Goal: Check status

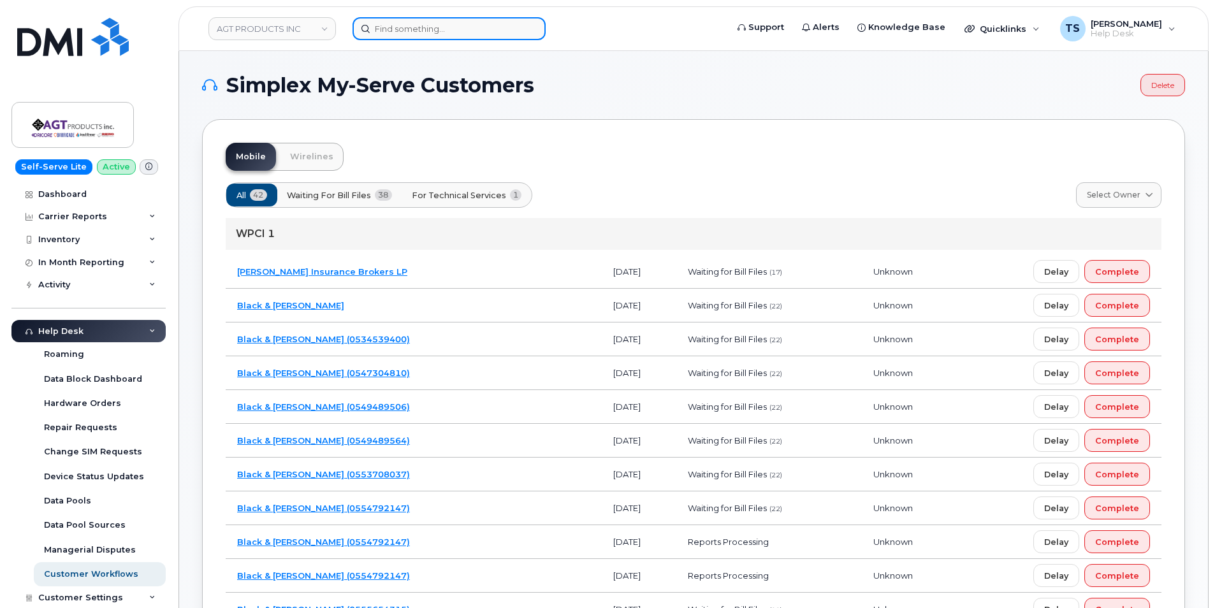
click at [406, 33] on input at bounding box center [449, 28] width 193 height 23
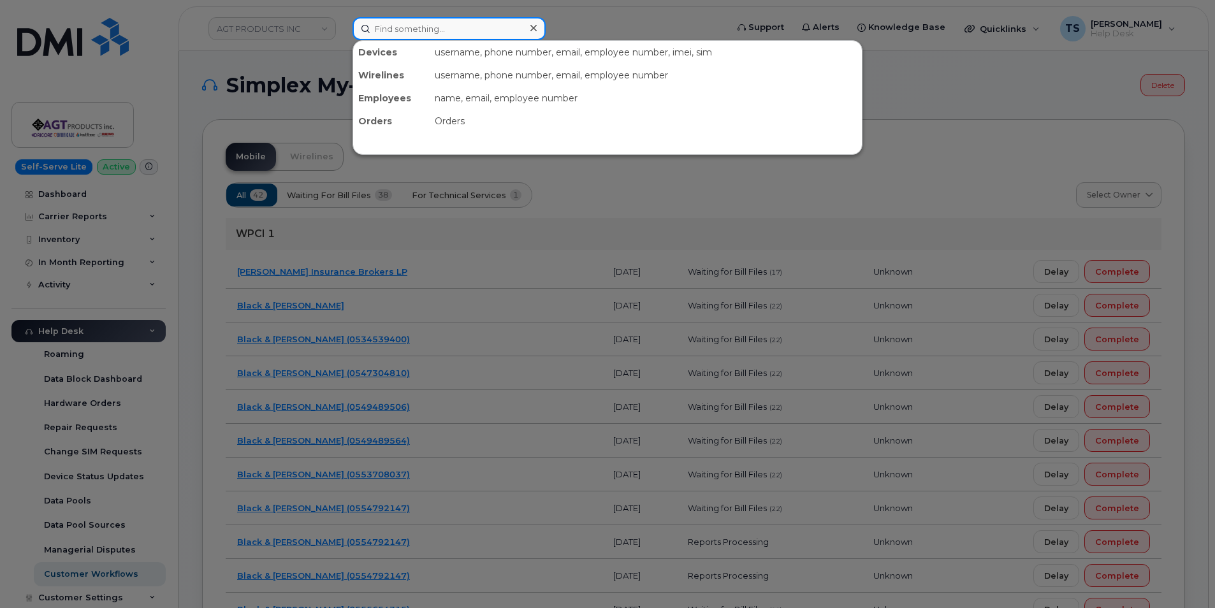
paste input "6473545417"
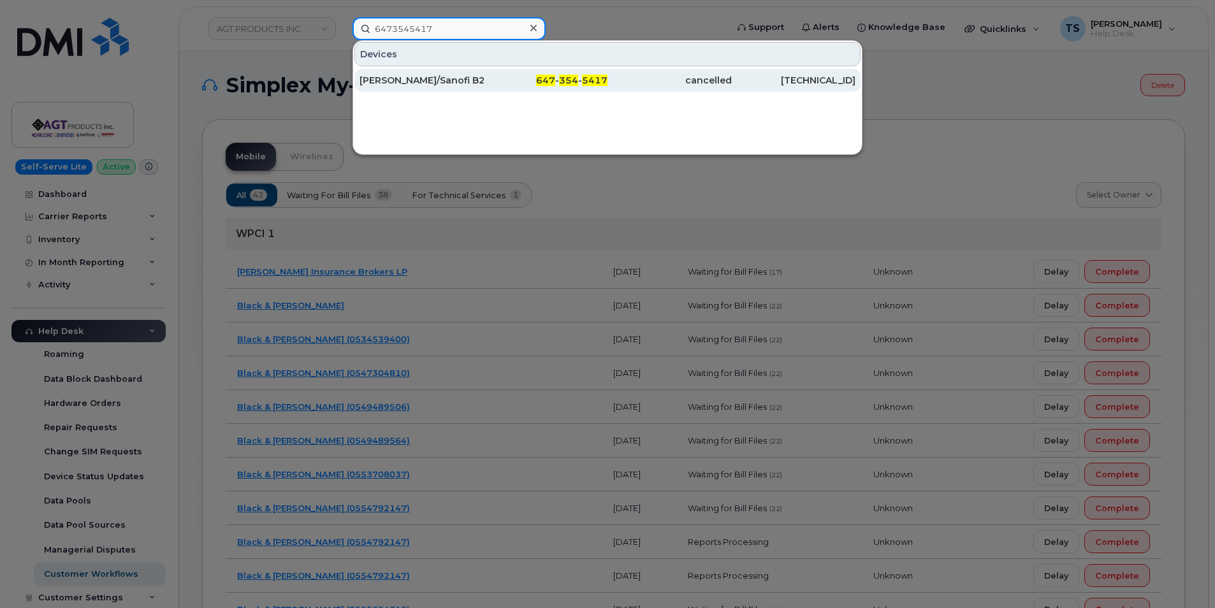
type input "6473545417"
click at [441, 78] on div "[PERSON_NAME]/Sanofi B200" at bounding box center [422, 80] width 124 height 13
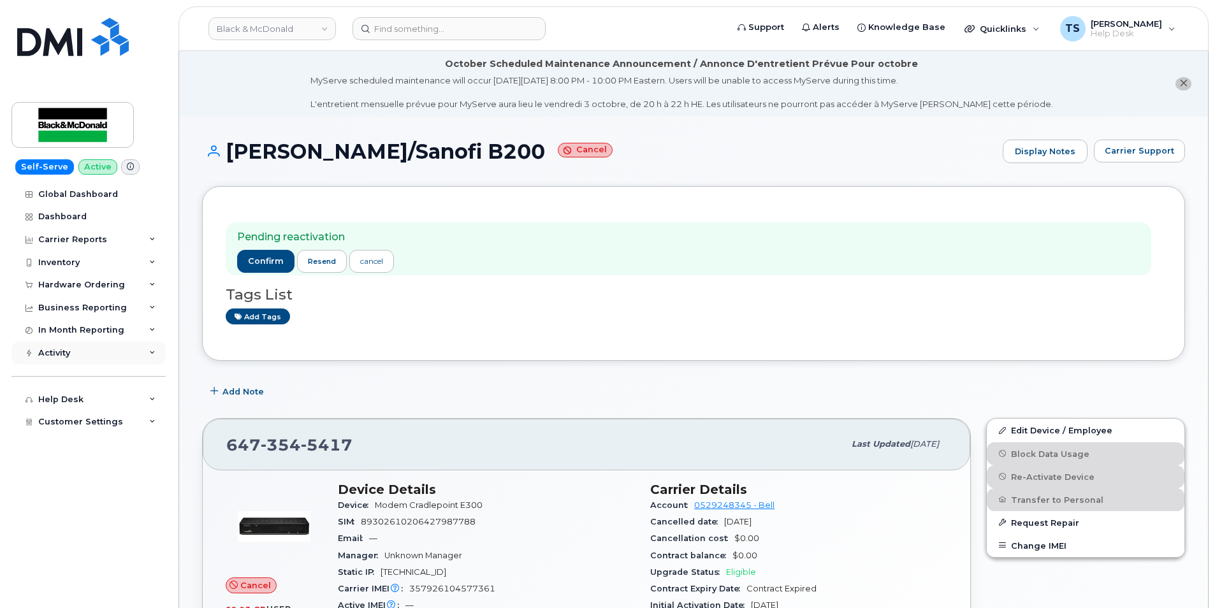
click at [98, 359] on div "Activity" at bounding box center [88, 353] width 154 height 23
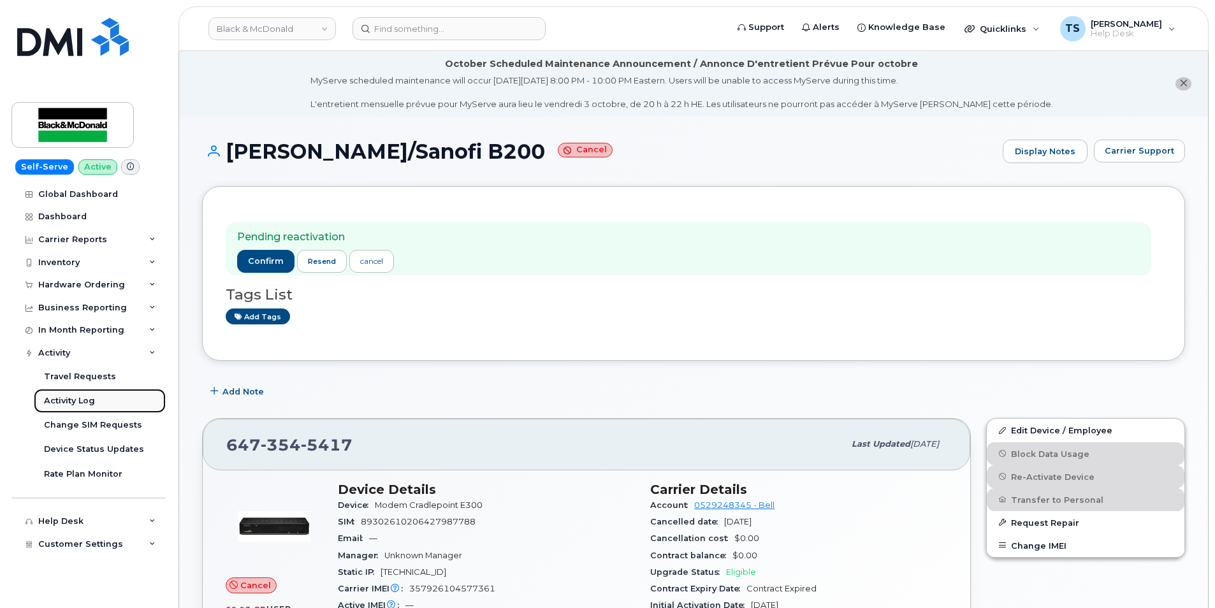
click at [96, 393] on link "Activity Log" at bounding box center [100, 401] width 132 height 24
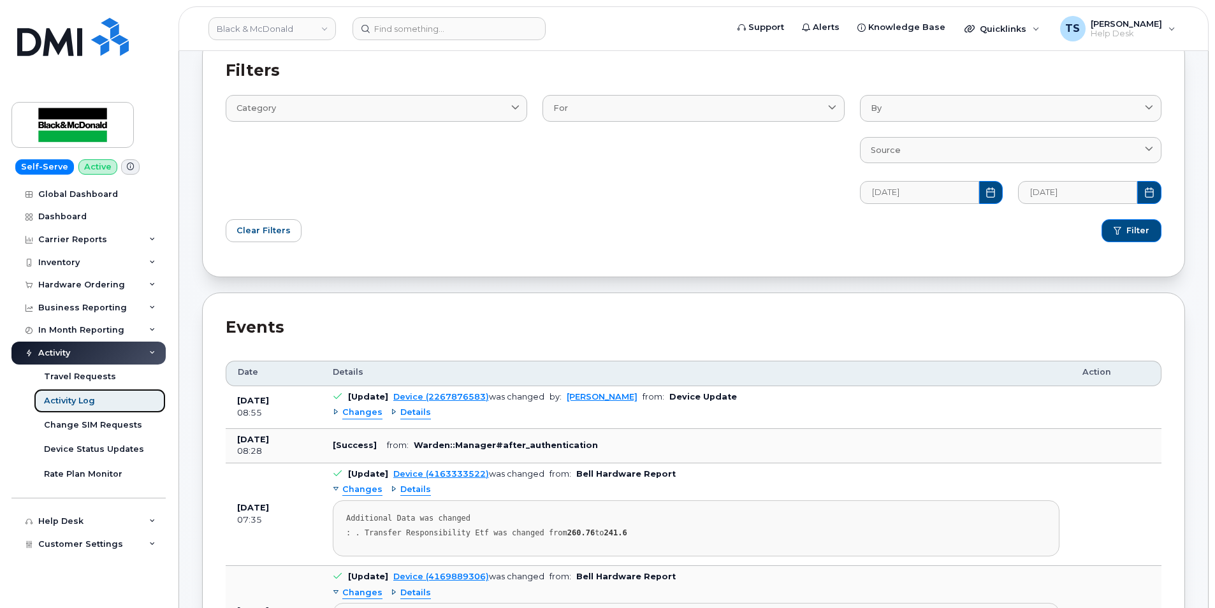
scroll to position [191, 0]
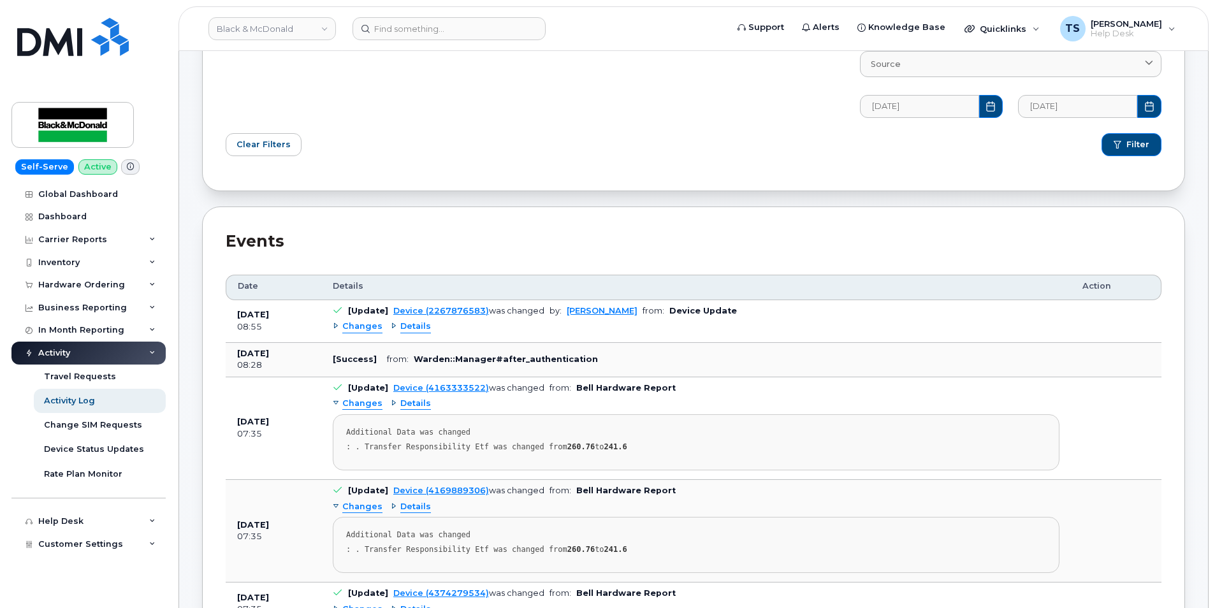
click at [377, 327] on span "Changes" at bounding box center [362, 327] width 40 height 12
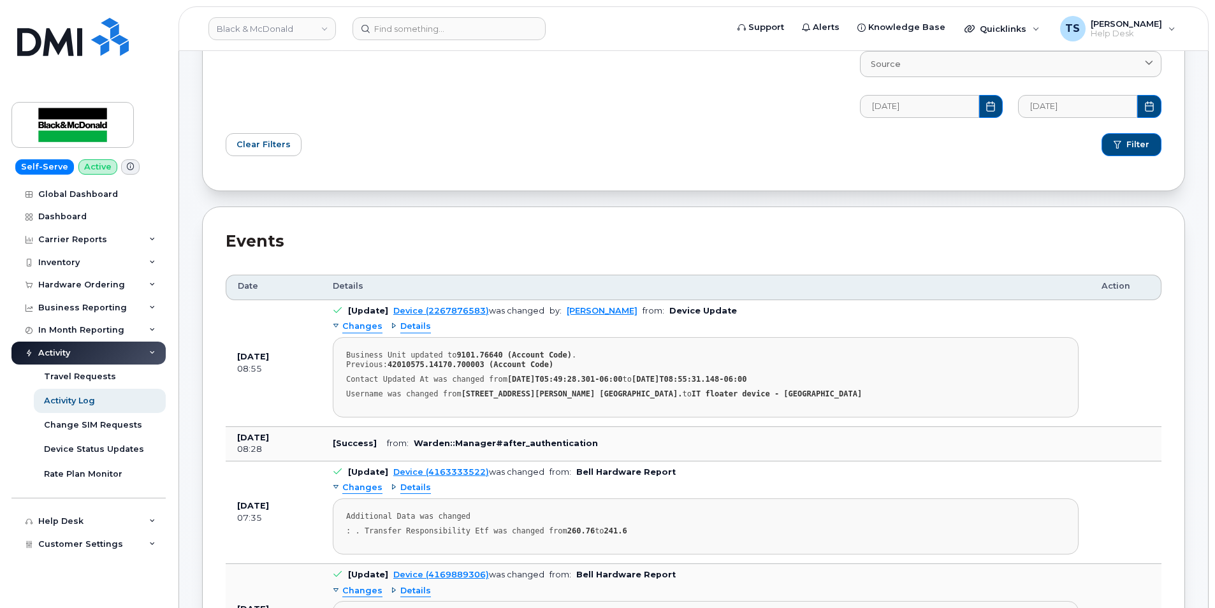
click at [376, 326] on span "Changes" at bounding box center [362, 327] width 40 height 12
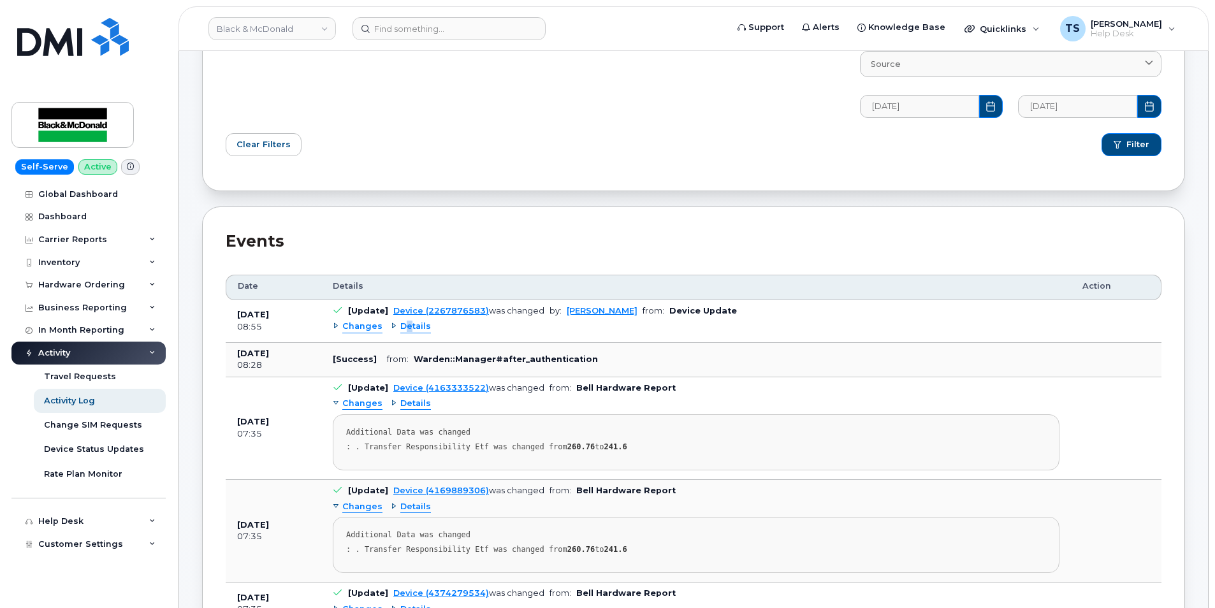
click at [407, 323] on span "Details" at bounding box center [415, 327] width 31 height 12
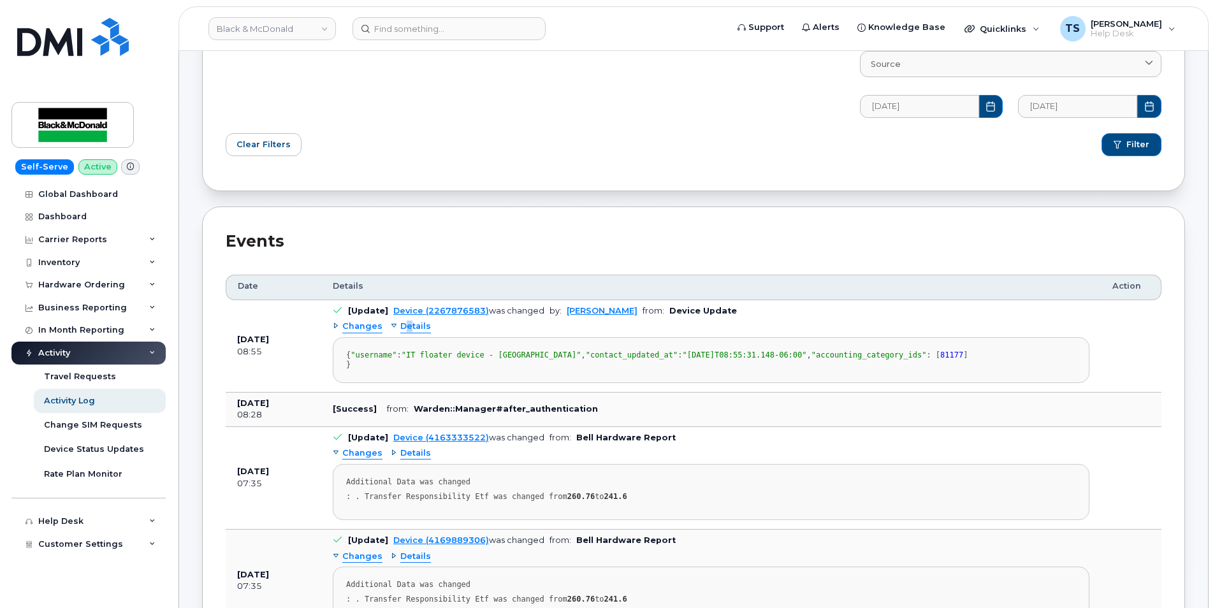
click at [407, 323] on span "Details" at bounding box center [415, 327] width 31 height 12
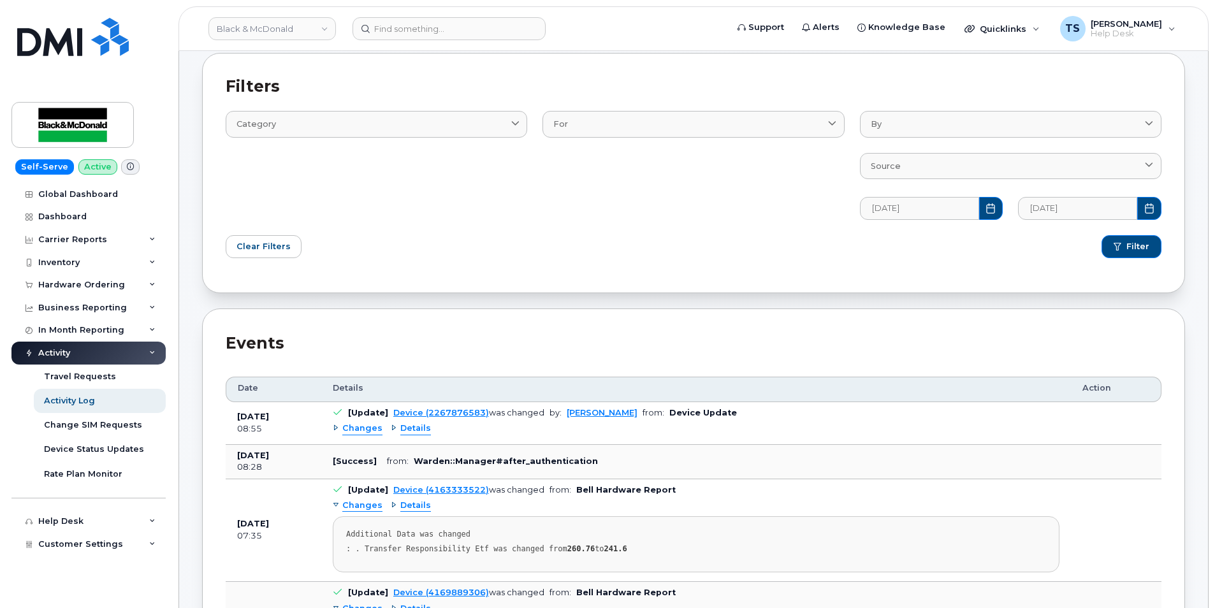
scroll to position [0, 0]
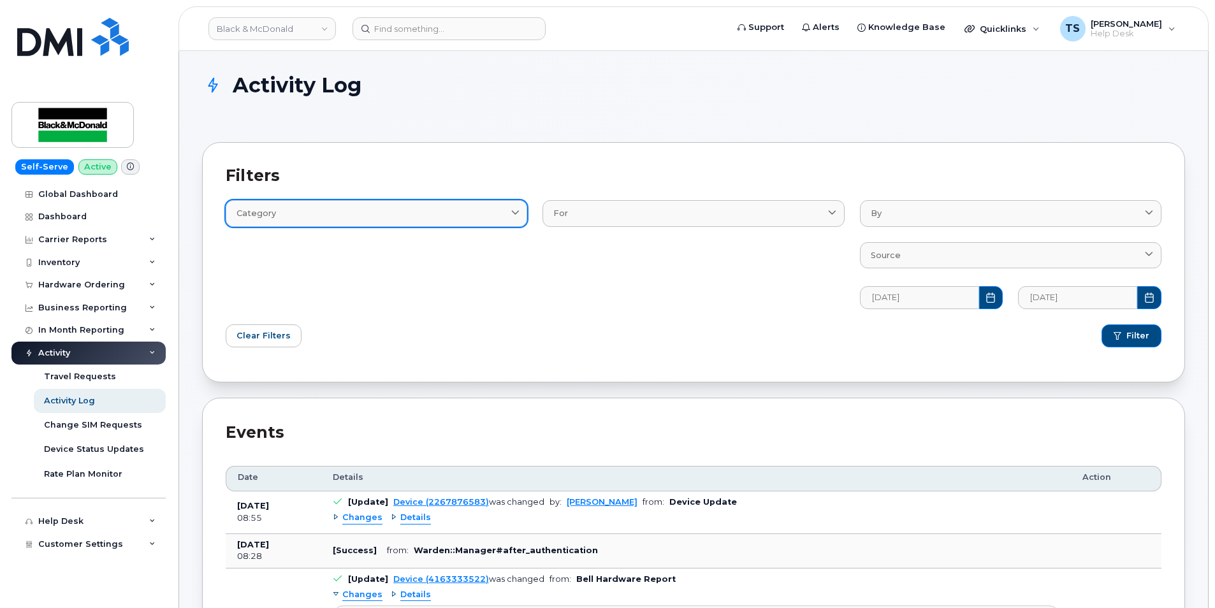
click at [488, 225] on link "Category" at bounding box center [377, 213] width 302 height 26
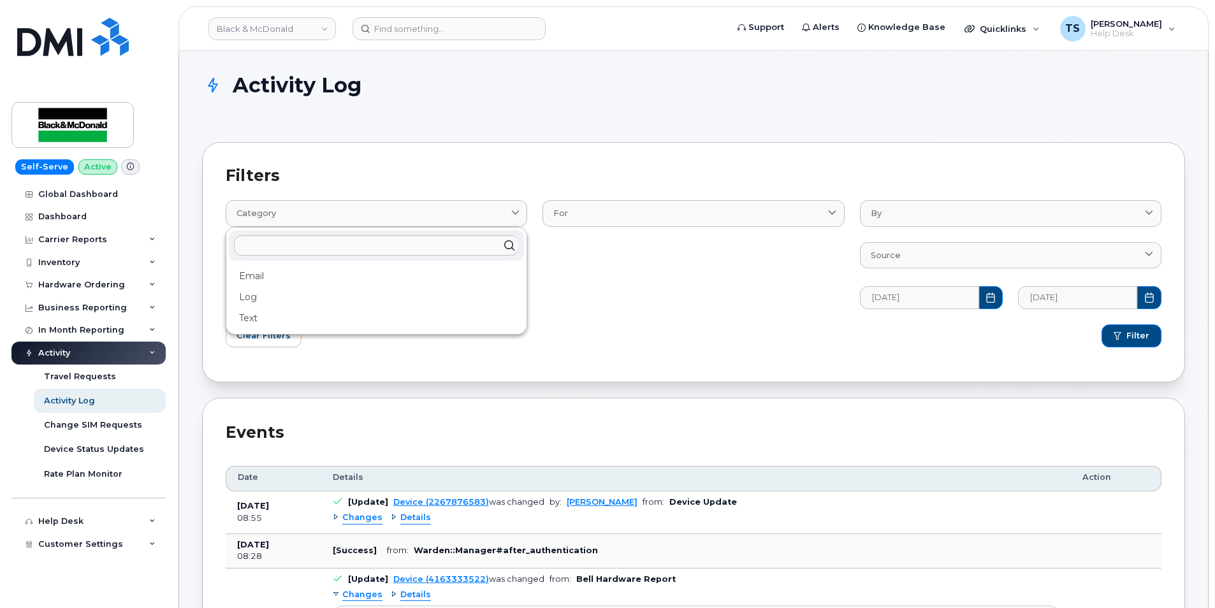
click at [679, 306] on div "For BillProcessingWorkflow Device DeviceRequests::StatusUpdateRequest User" at bounding box center [693, 246] width 317 height 139
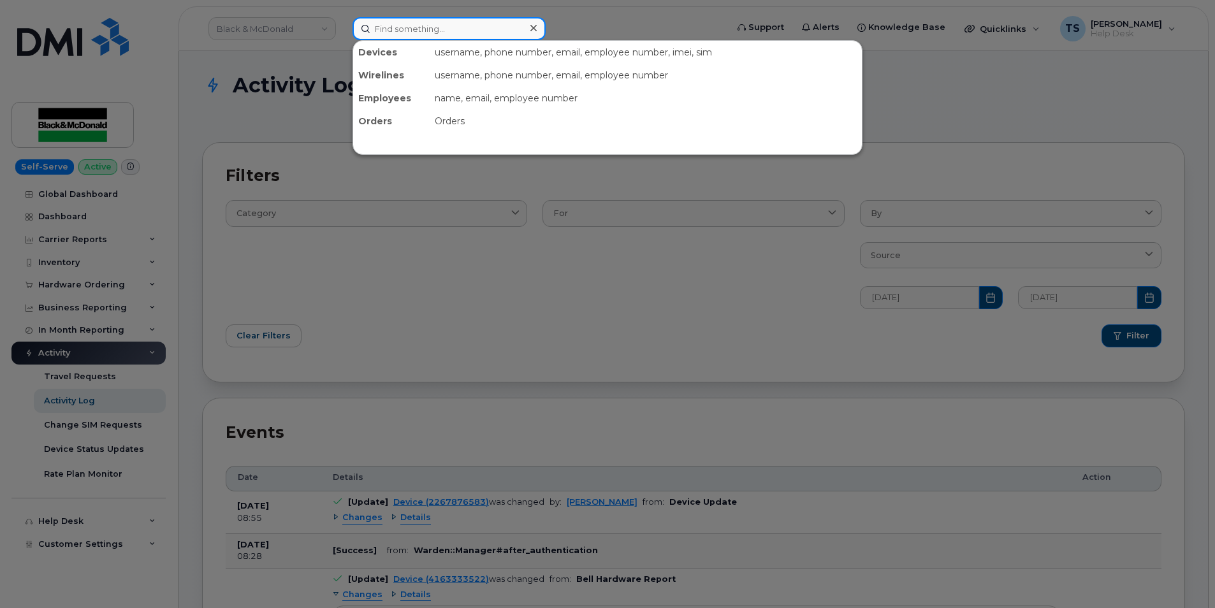
click at [416, 29] on input at bounding box center [449, 28] width 193 height 23
paste input "6473545417"
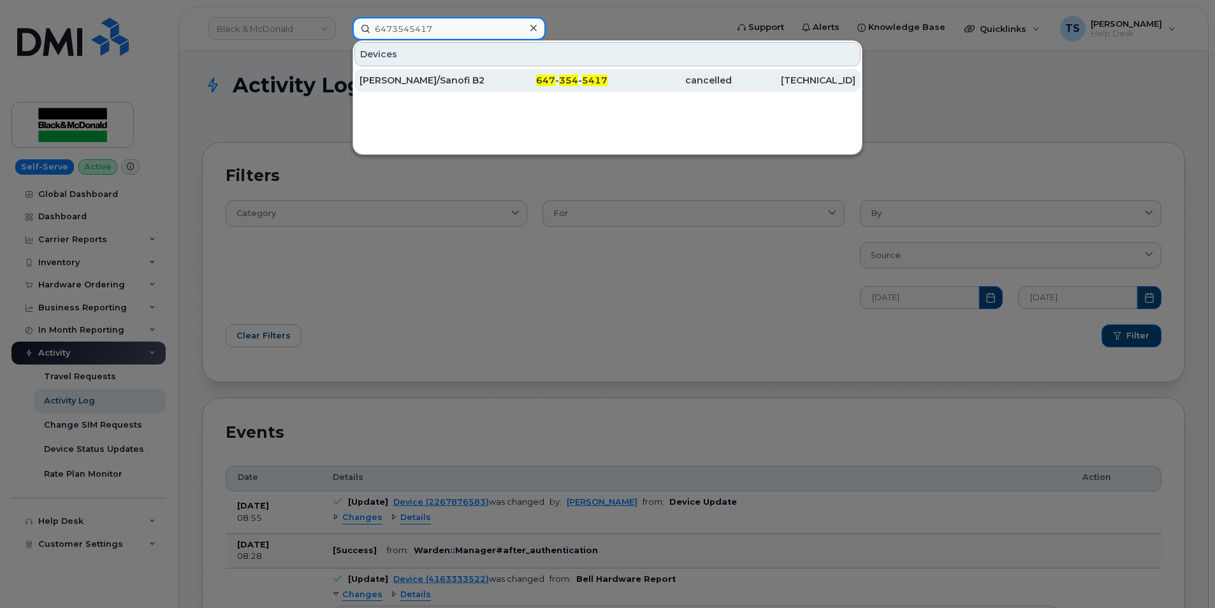
type input "6473545417"
click at [553, 82] on span "647" at bounding box center [545, 80] width 19 height 11
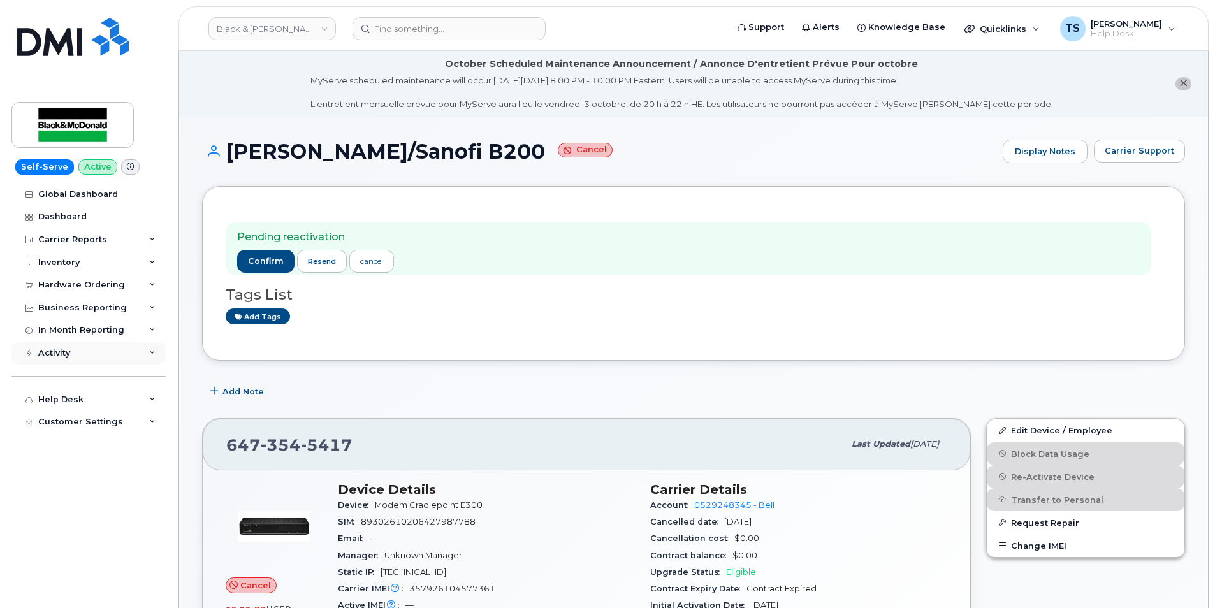
click at [99, 356] on div "Activity" at bounding box center [88, 353] width 154 height 23
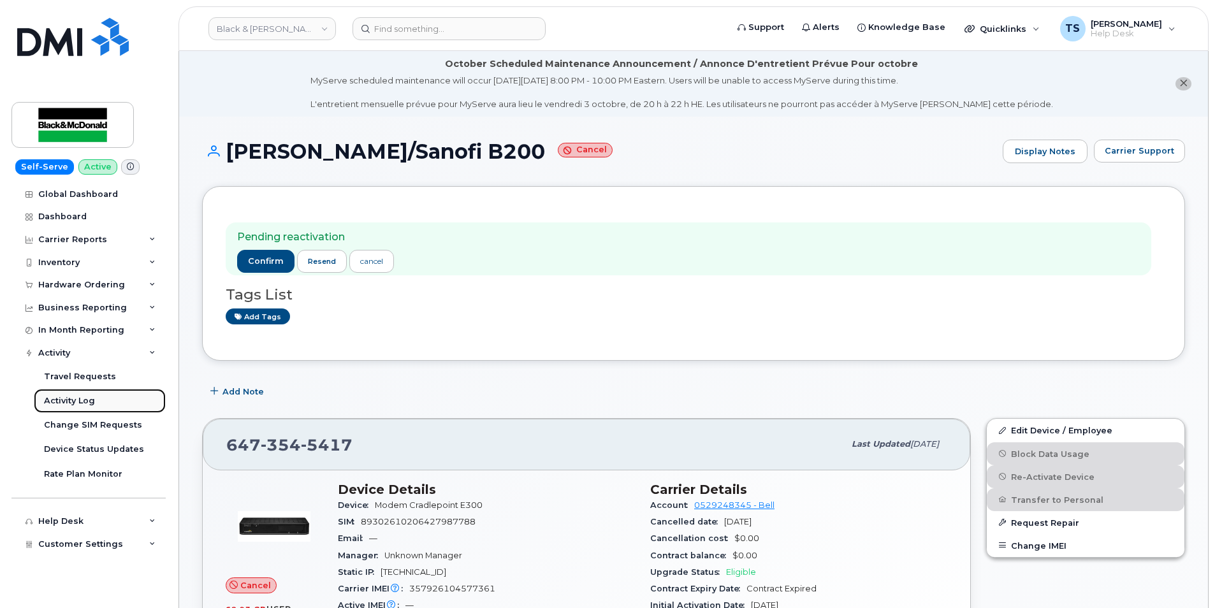
click at [76, 399] on div "Activity Log" at bounding box center [69, 400] width 51 height 11
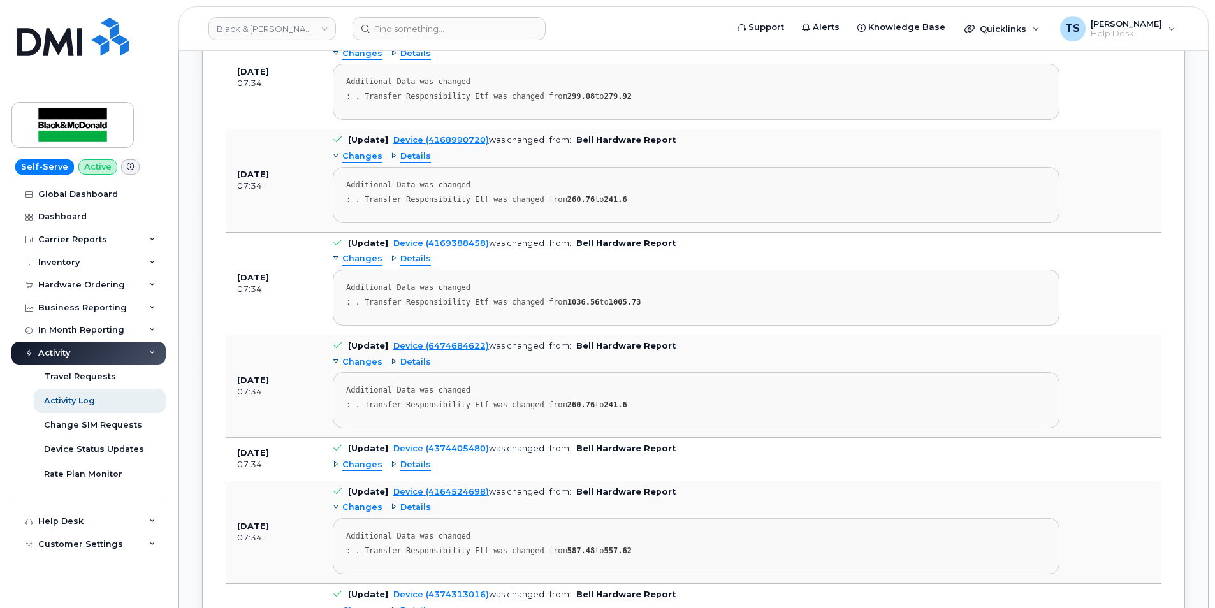
scroll to position [4400, 0]
